Goal: Task Accomplishment & Management: Use online tool/utility

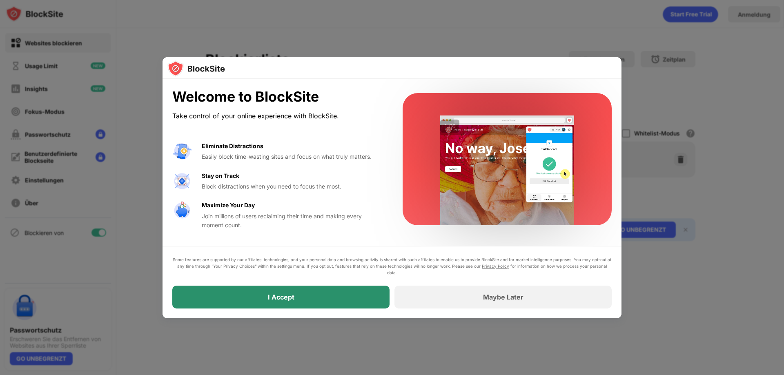
click at [315, 294] on div "I Accept" at bounding box center [280, 297] width 217 height 23
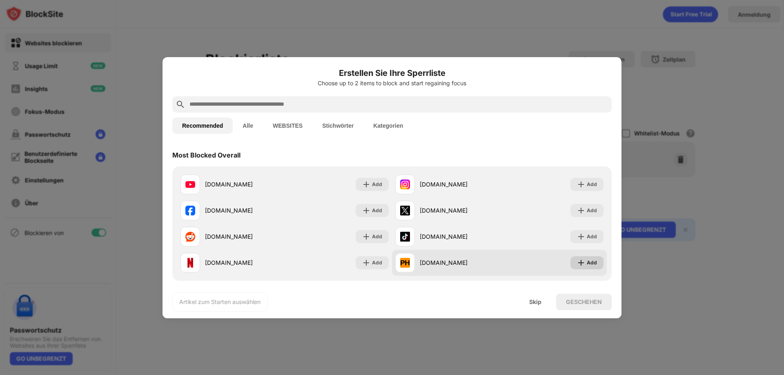
click at [586, 262] on div "Add" at bounding box center [591, 263] width 10 height 8
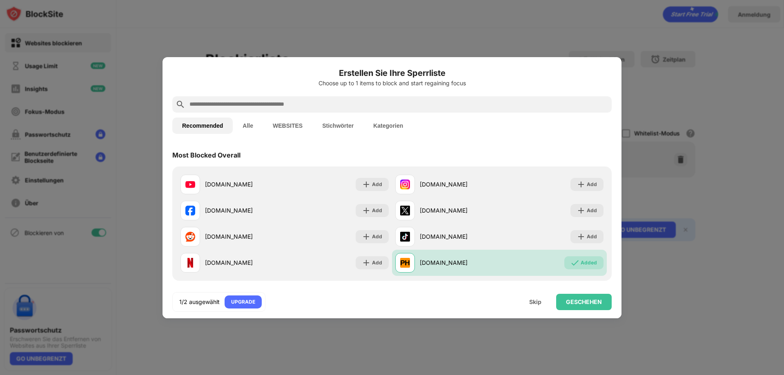
click at [282, 104] on input "text" at bounding box center [399, 105] width 420 height 10
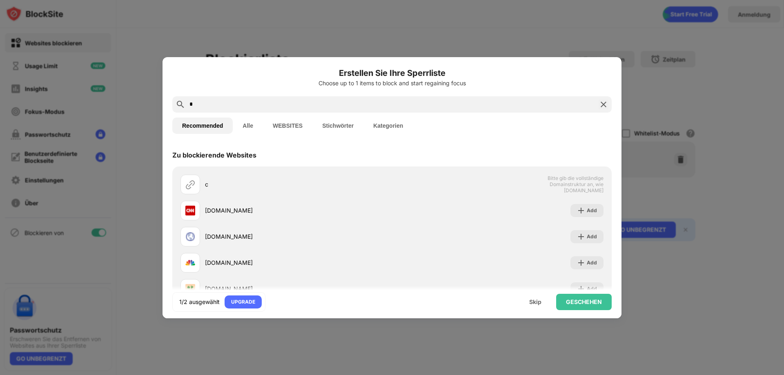
click at [233, 92] on div "Erstellen Sie Ihre Sperrliste Choose up to 1 items to block and start regaining…" at bounding box center [391, 81] width 439 height 29
click at [220, 101] on input "*" at bounding box center [392, 105] width 406 height 10
paste input "**********"
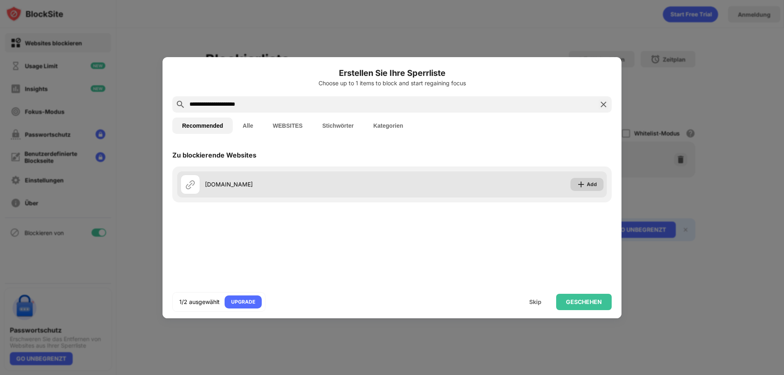
type input "**********"
click at [584, 182] on img at bounding box center [581, 184] width 8 height 8
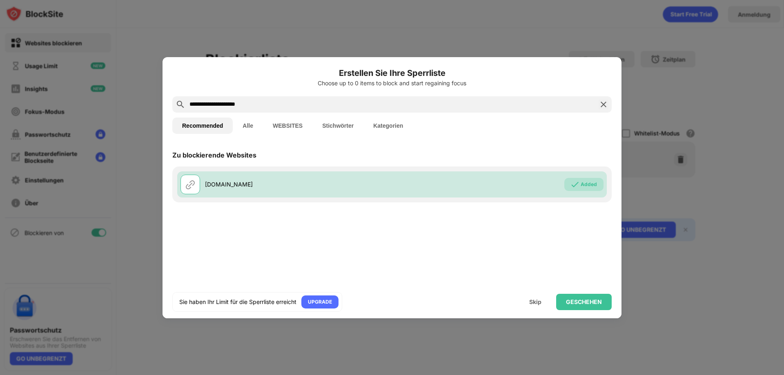
click at [662, 261] on div at bounding box center [392, 187] width 784 height 375
click at [537, 299] on div "Skip" at bounding box center [535, 302] width 12 height 7
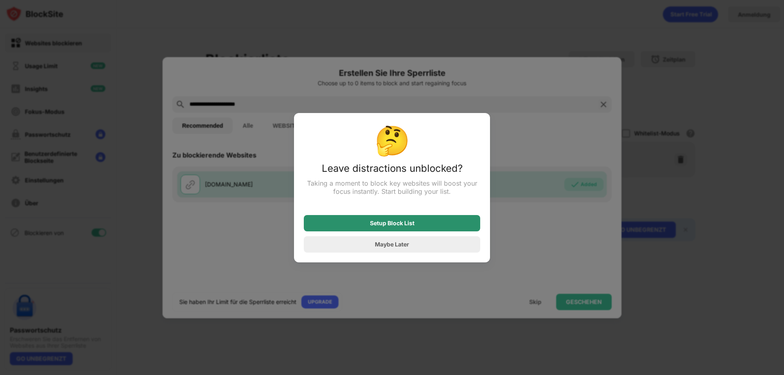
click at [431, 220] on div "Setup Block List" at bounding box center [392, 223] width 176 height 16
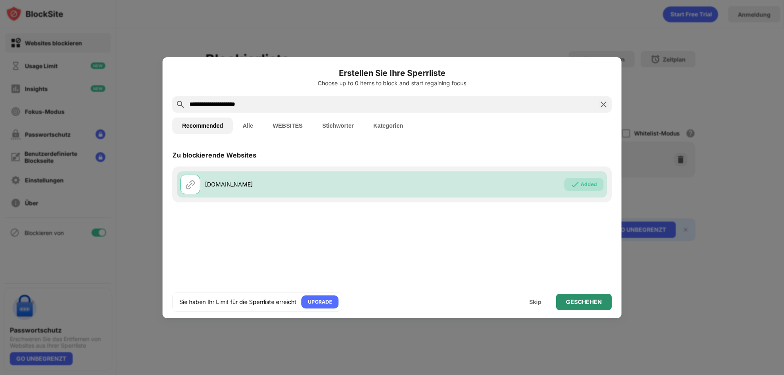
click at [591, 301] on div "GESCHEHEN" at bounding box center [584, 302] width 36 height 7
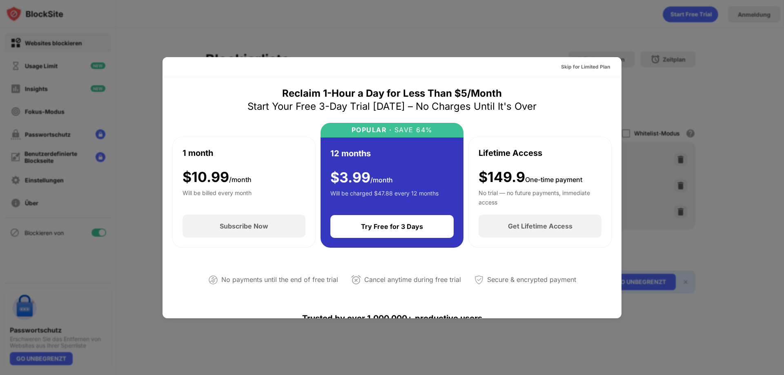
click at [660, 182] on div at bounding box center [392, 187] width 784 height 375
